Goal: Task Accomplishment & Management: Manage account settings

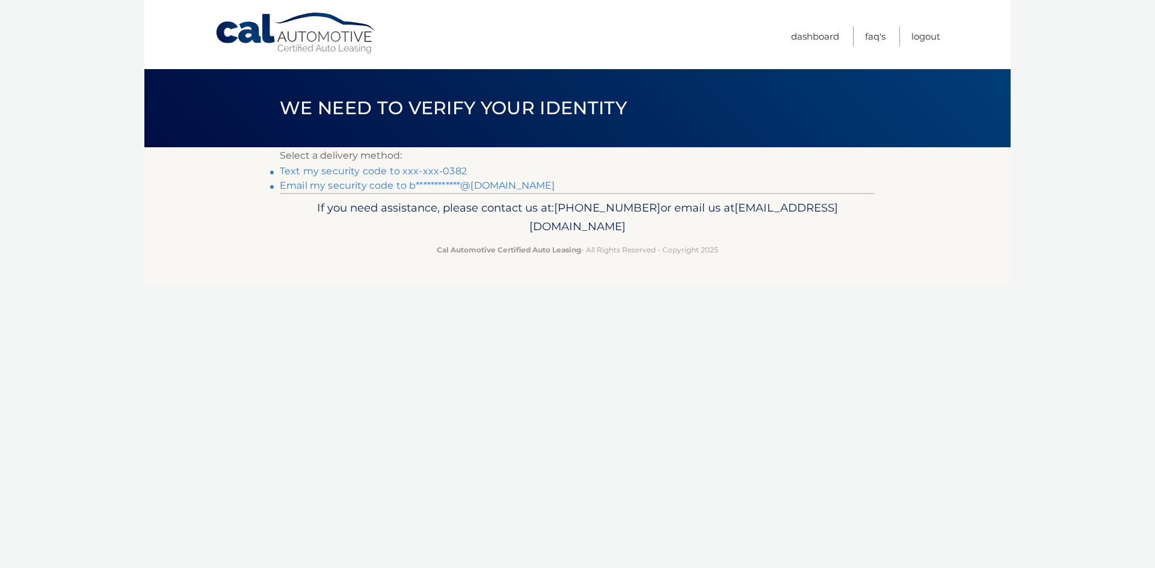
click at [333, 170] on link "Text my security code to xxx-xxx-0382" at bounding box center [373, 170] width 187 height 11
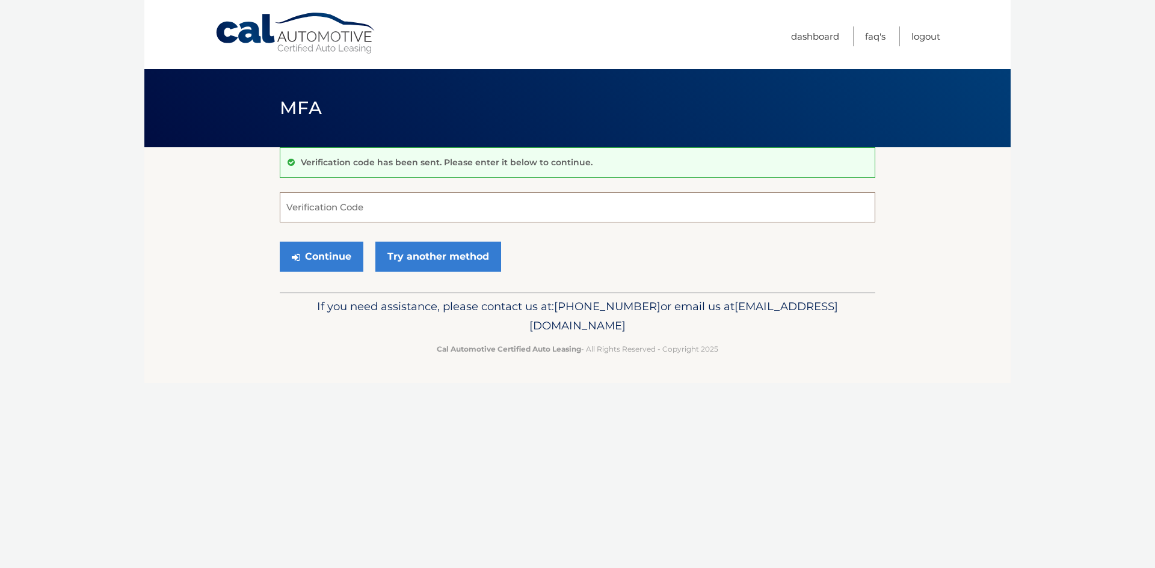
click at [301, 211] on input "Verification Code" at bounding box center [578, 207] width 596 height 30
type input "389649"
drag, startPoint x: 321, startPoint y: 253, endPoint x: 321, endPoint y: 272, distance: 19.3
click at [321, 253] on button "Continue" at bounding box center [322, 257] width 84 height 30
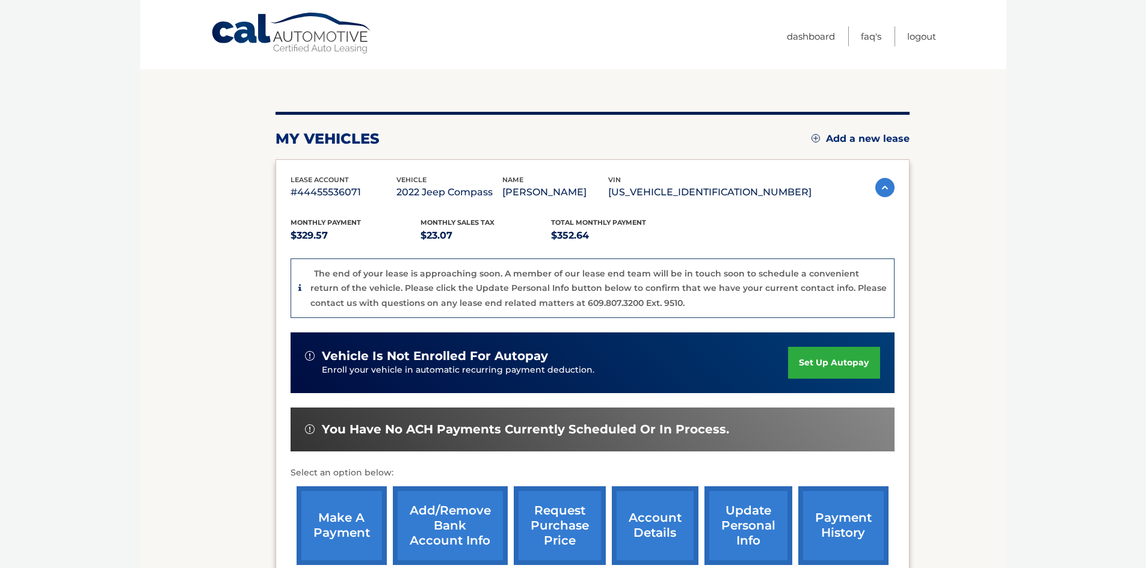
scroll to position [180, 0]
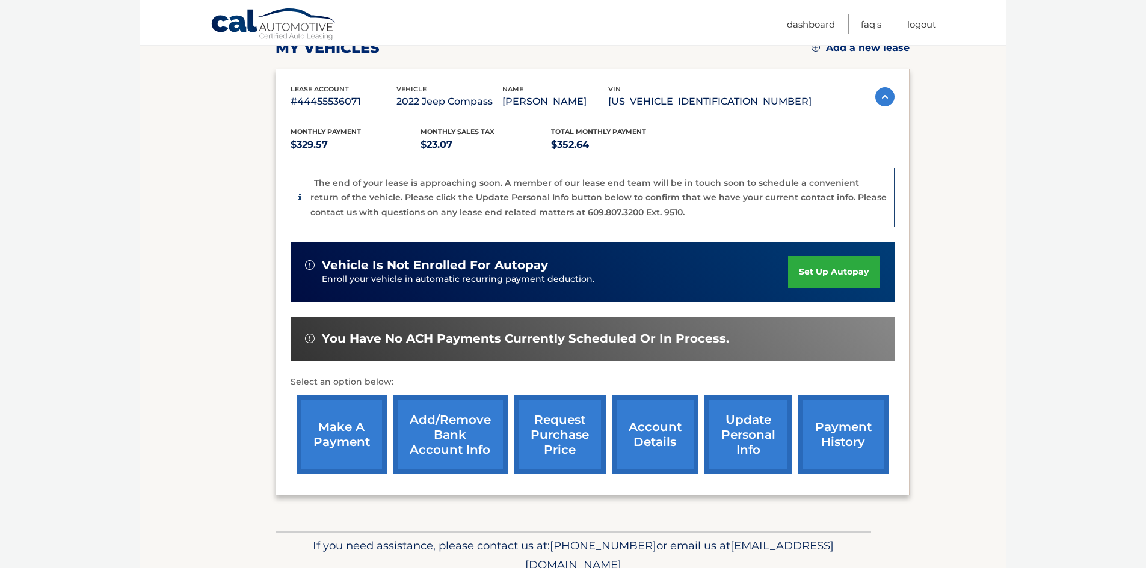
click at [558, 421] on link "request purchase price" at bounding box center [560, 435] width 92 height 79
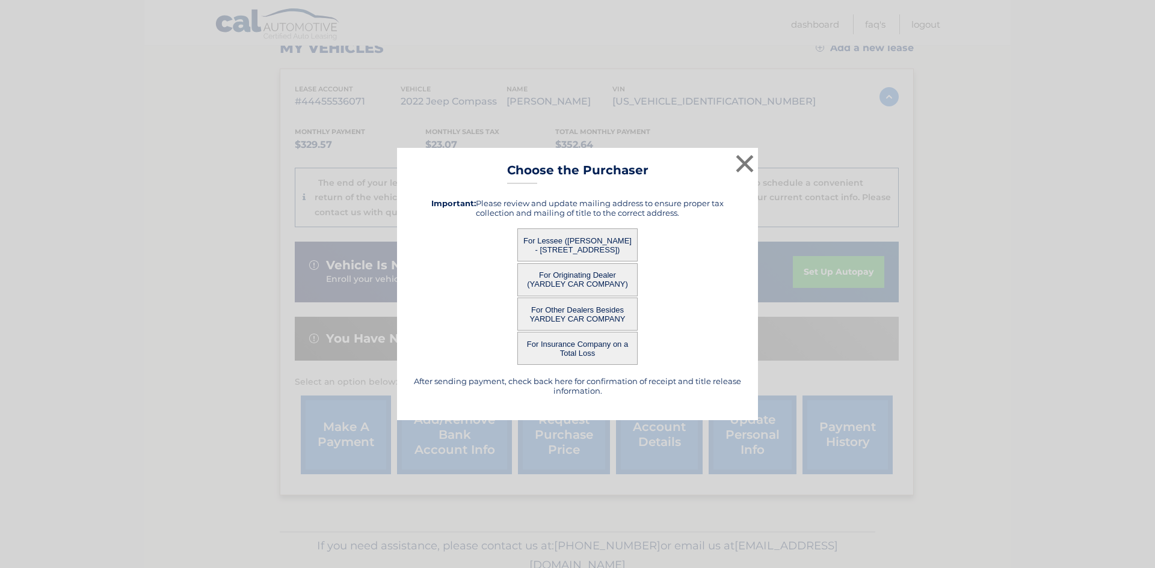
click at [574, 310] on button "For Other Dealers Besides YARDLEY CAR COMPANY" at bounding box center [577, 314] width 120 height 33
click at [574, 311] on button "For Other Dealers Besides YARDLEY CAR COMPANY" at bounding box center [577, 314] width 120 height 33
click at [575, 311] on button "For Other Dealers Besides YARDLEY CAR COMPANY" at bounding box center [577, 314] width 120 height 33
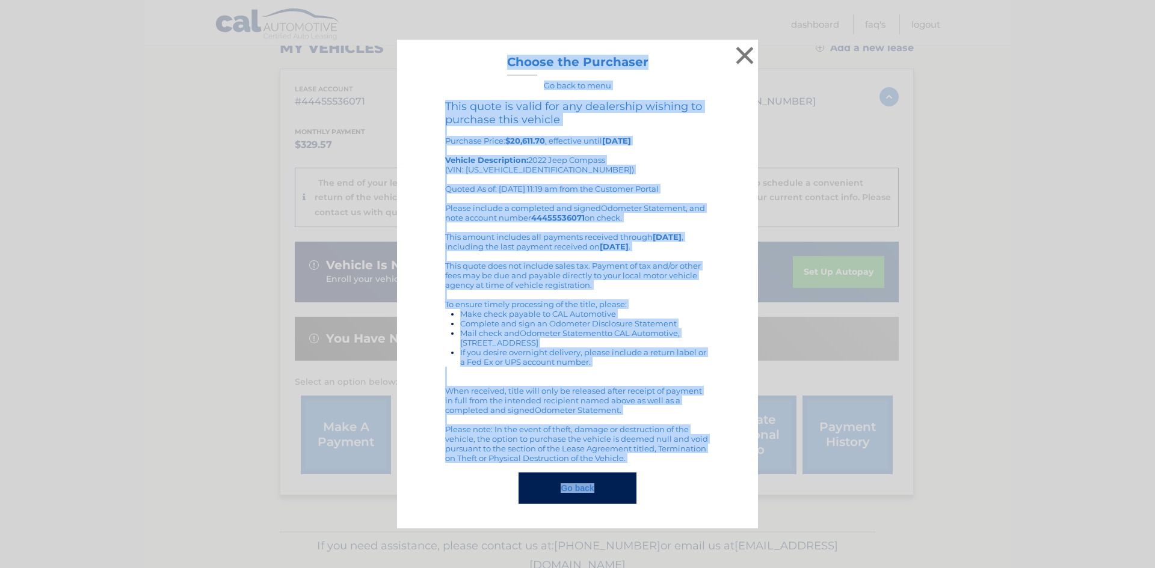
drag, startPoint x: 505, startPoint y: 60, endPoint x: 724, endPoint y: 482, distance: 475.4
click at [727, 484] on div "× Choose the Purchaser Go back to menu After sending payment, check back here f…" at bounding box center [577, 284] width 361 height 489
click at [744, 54] on button "×" at bounding box center [745, 55] width 24 height 24
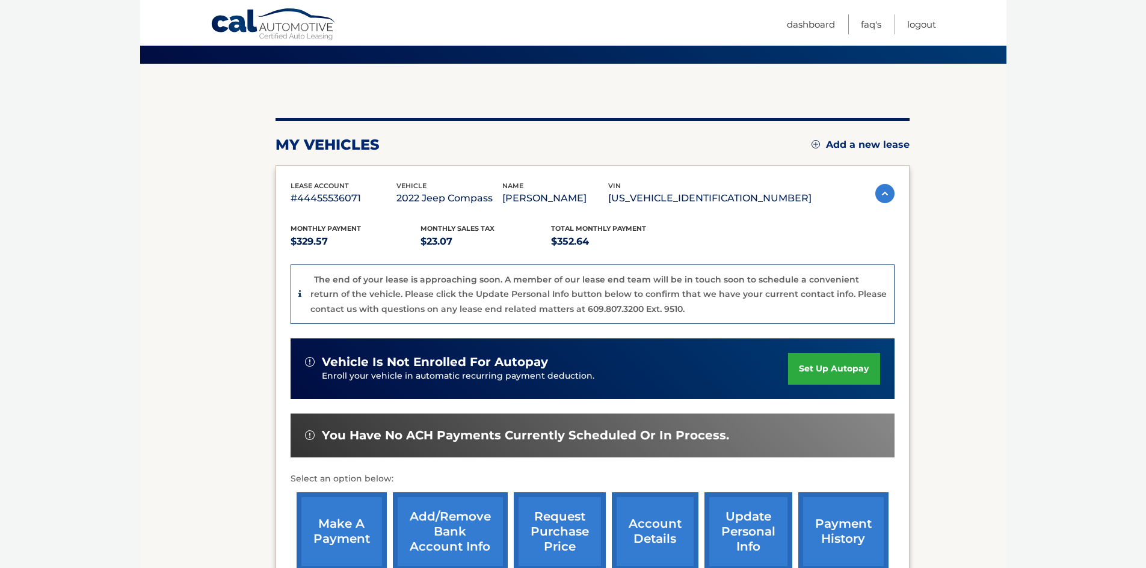
scroll to position [0, 0]
